Goal: Submit feedback/report problem

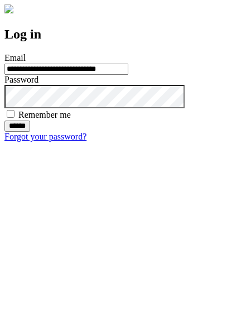
type input "**********"
click at [30, 132] on input "******" at bounding box center [17, 126] width 26 height 11
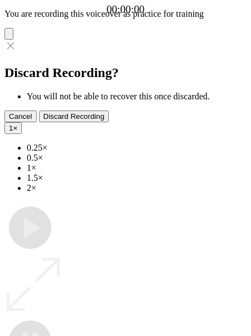
type input "**********"
